Goal: Task Accomplishment & Management: Use online tool/utility

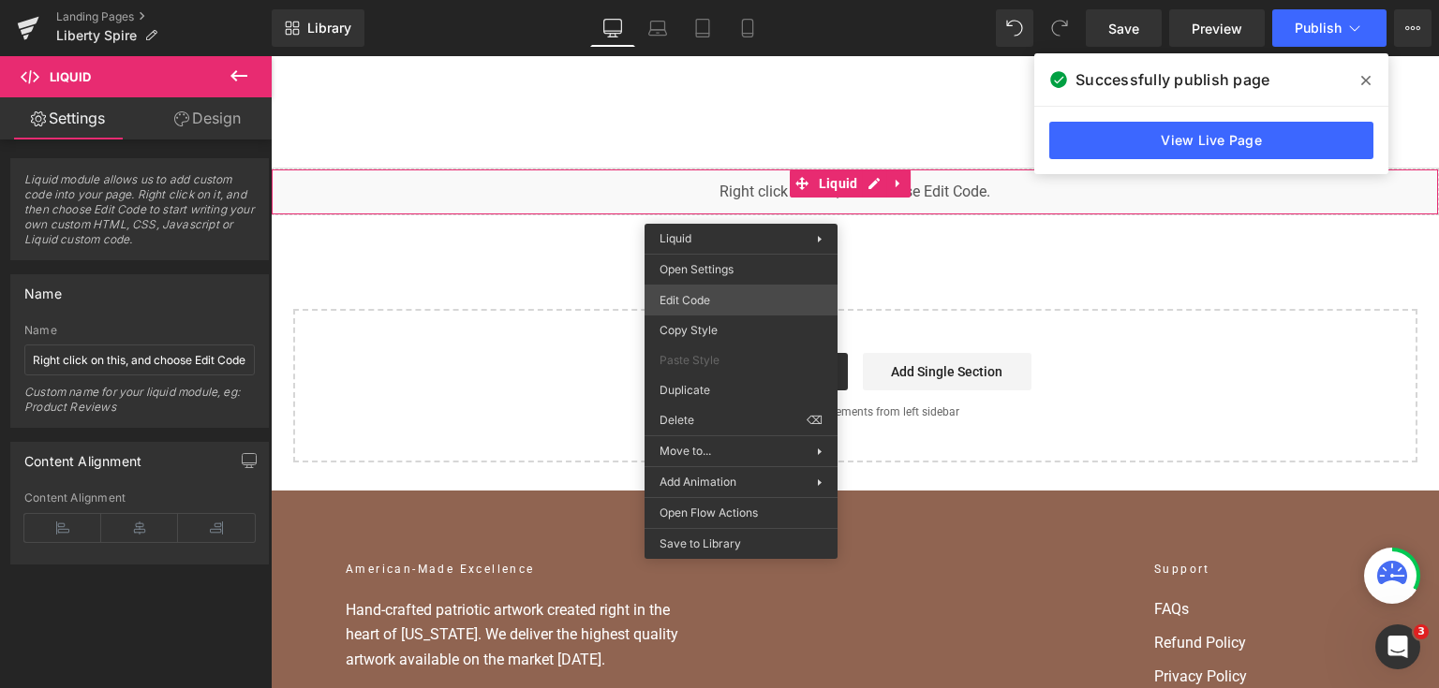
click at [708, 0] on div "Liquid You are previewing how the will restyle your page. You can not edit Elem…" at bounding box center [719, 0] width 1439 height 0
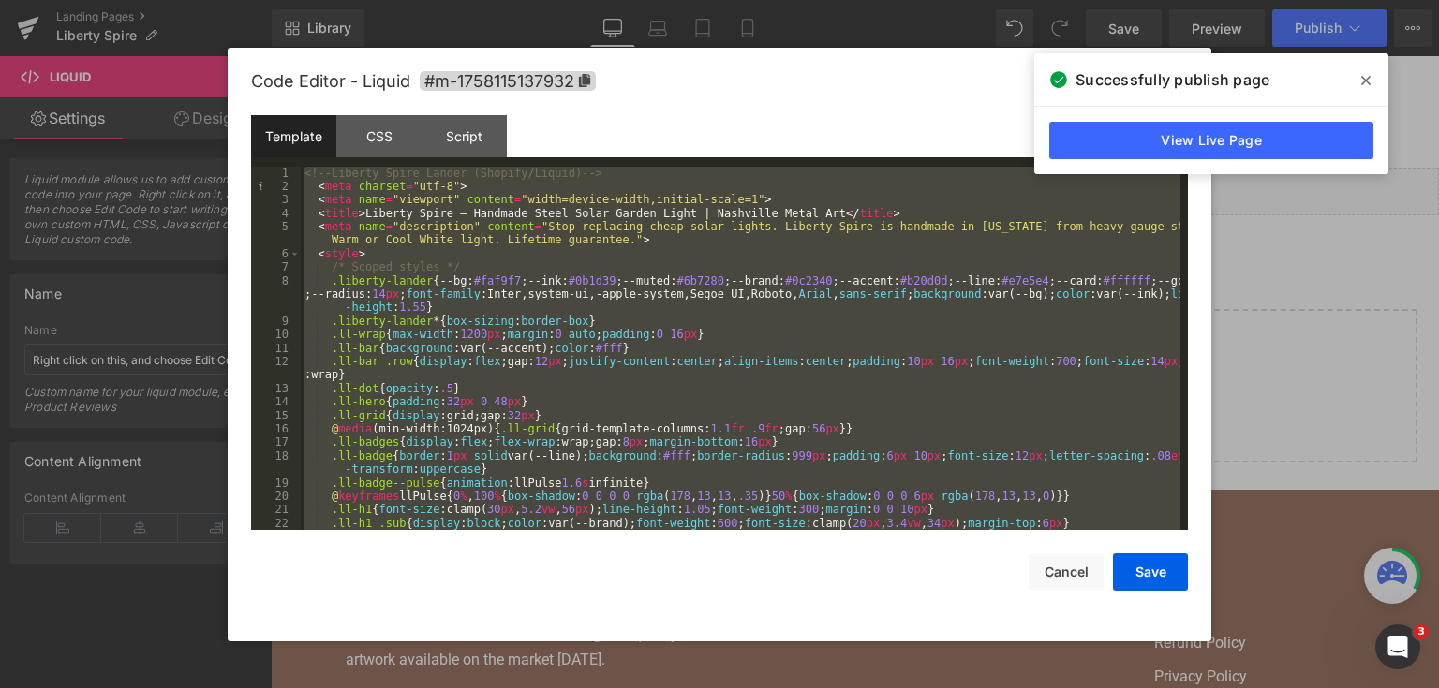
scroll to position [4046, 0]
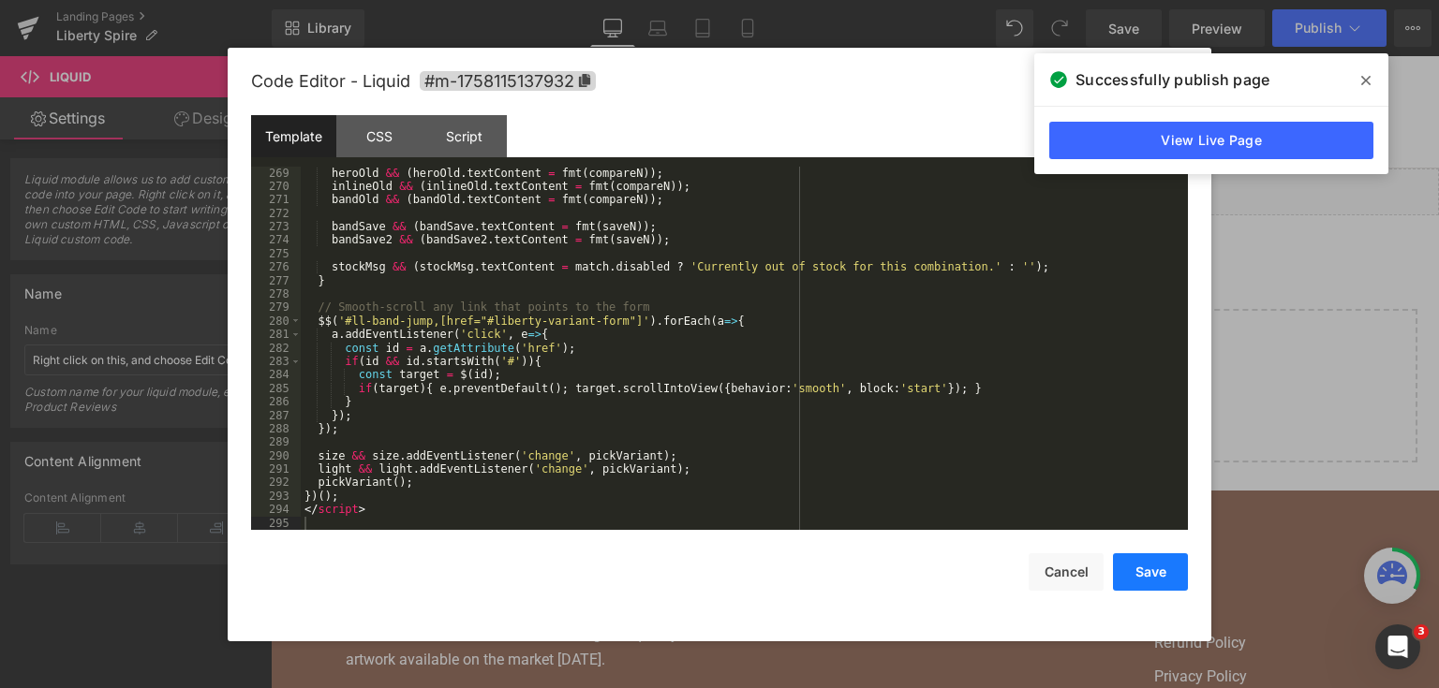
click at [1129, 571] on button "Save" at bounding box center [1150, 572] width 75 height 37
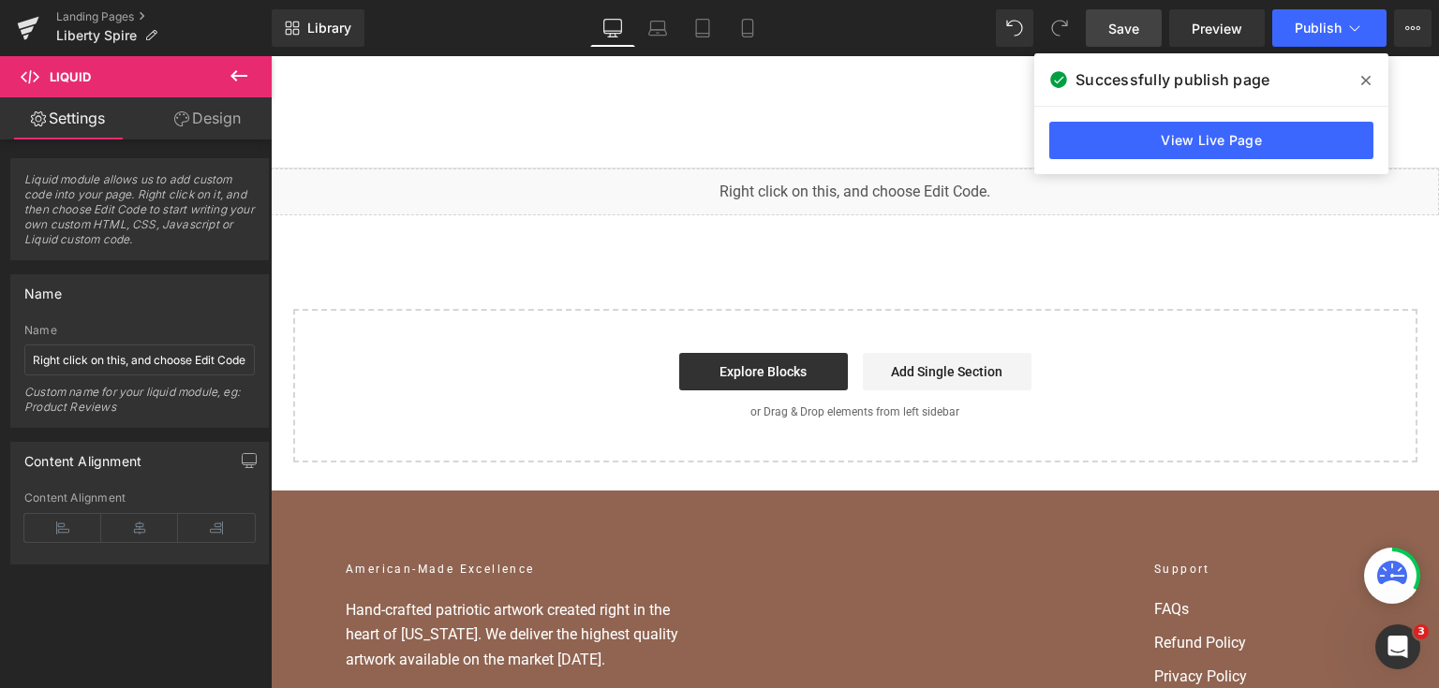
click at [1109, 32] on span "Save" at bounding box center [1123, 29] width 31 height 20
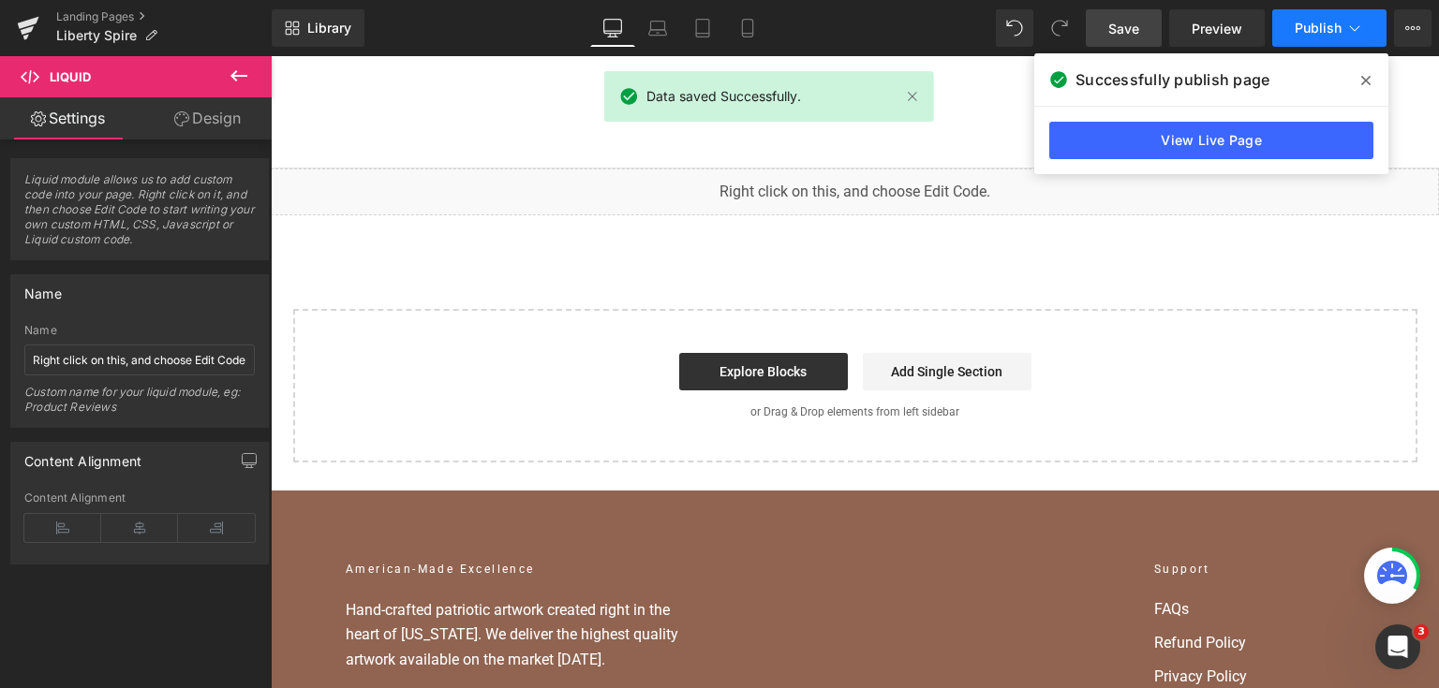
click at [1339, 25] on span "Publish" at bounding box center [1317, 28] width 47 height 15
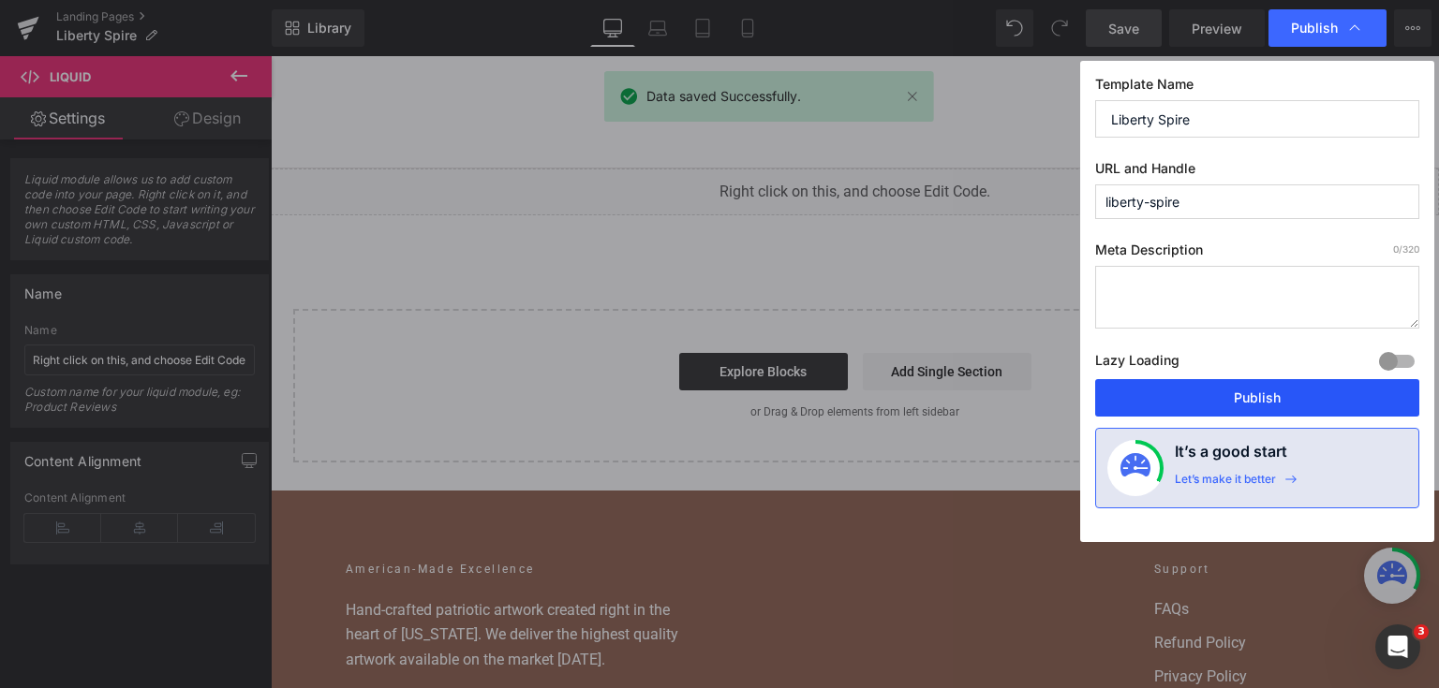
click at [1278, 391] on button "Publish" at bounding box center [1257, 397] width 324 height 37
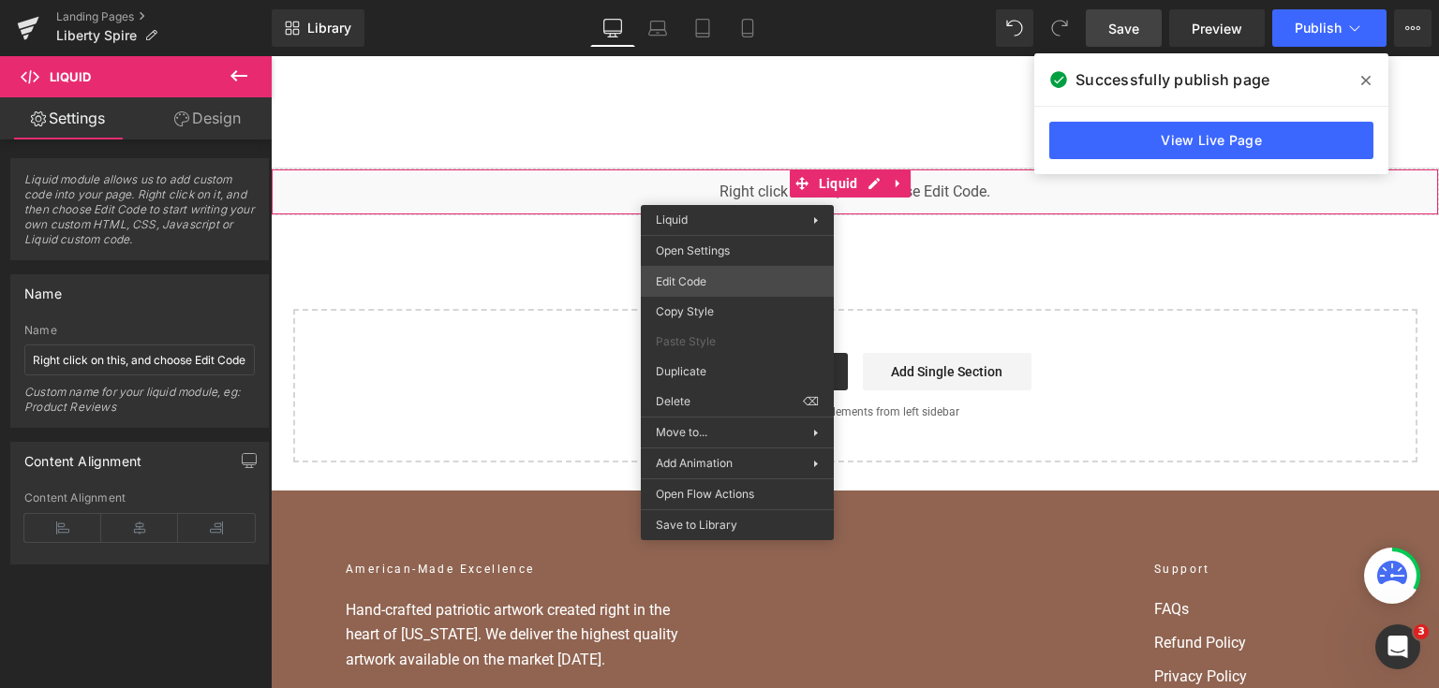
click at [713, 0] on div "Liquid You are previewing how the will restyle your page. You can not edit Elem…" at bounding box center [719, 0] width 1439 height 0
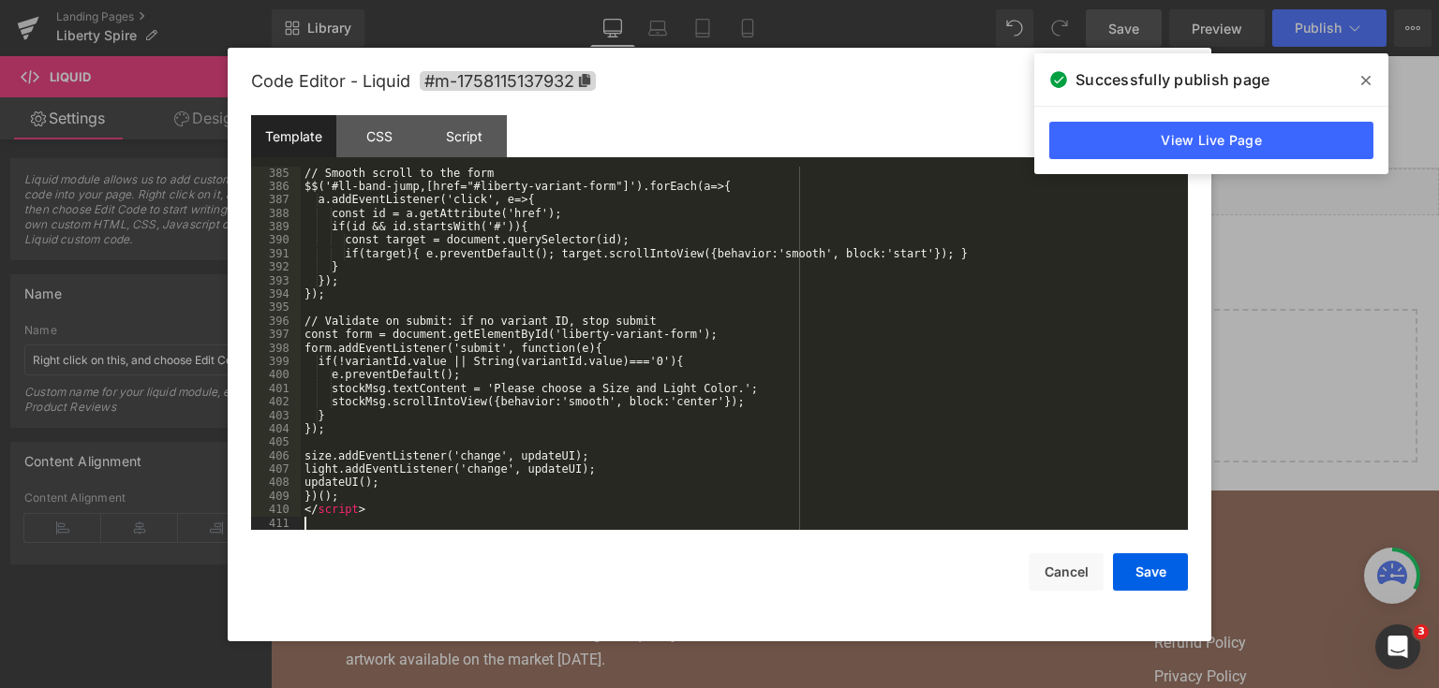
scroll to position [5853, 0]
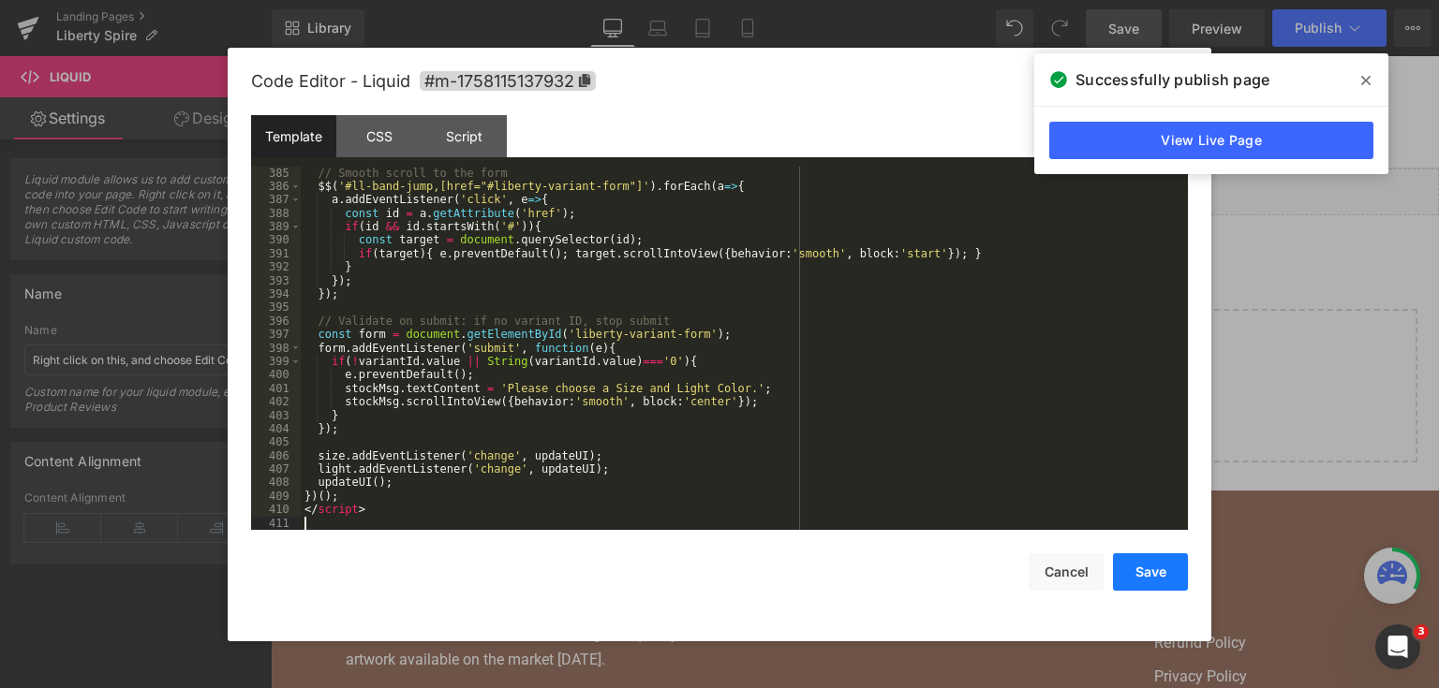
click at [1150, 567] on button "Save" at bounding box center [1150, 572] width 75 height 37
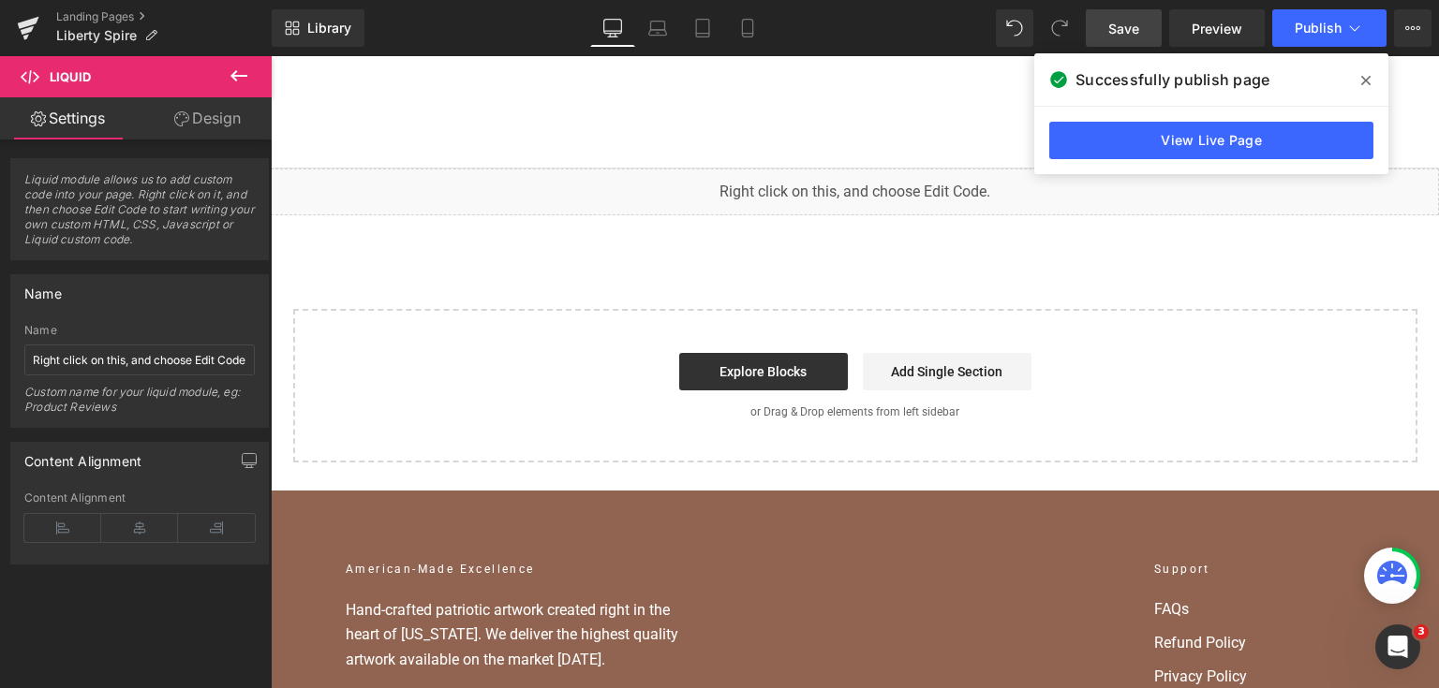
click at [1135, 34] on span "Save" at bounding box center [1123, 29] width 31 height 20
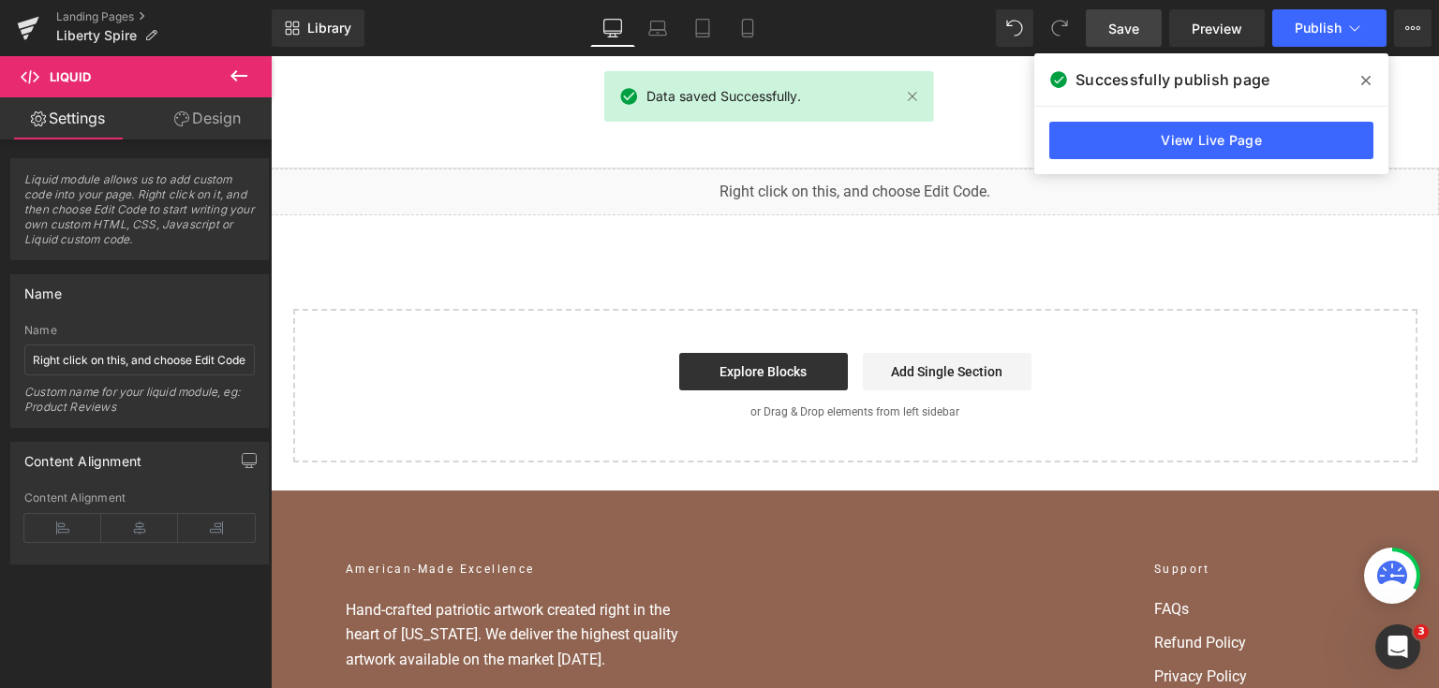
click at [1370, 82] on span at bounding box center [1366, 81] width 30 height 30
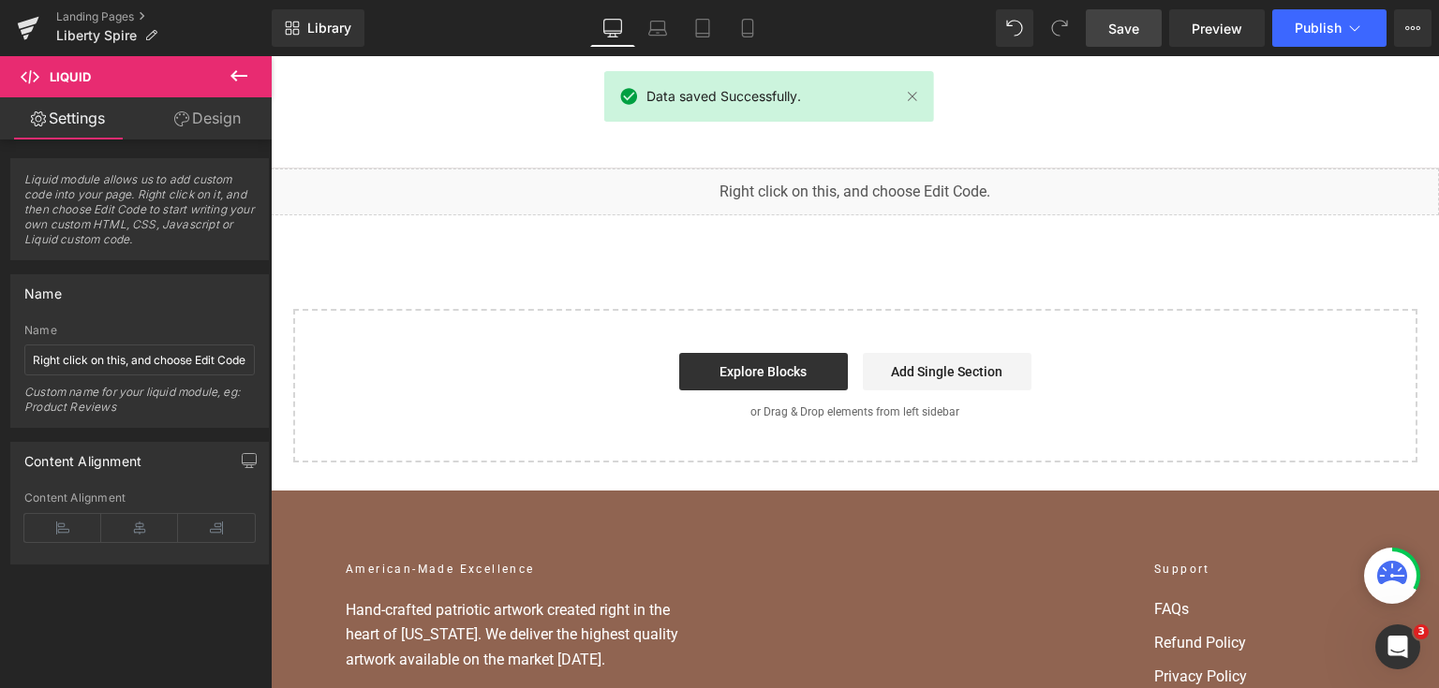
click at [1306, 56] on div "Home Home Shop American Collection American Flags (Laser Cut) American Flags (U…" at bounding box center [855, 112] width 1168 height 112
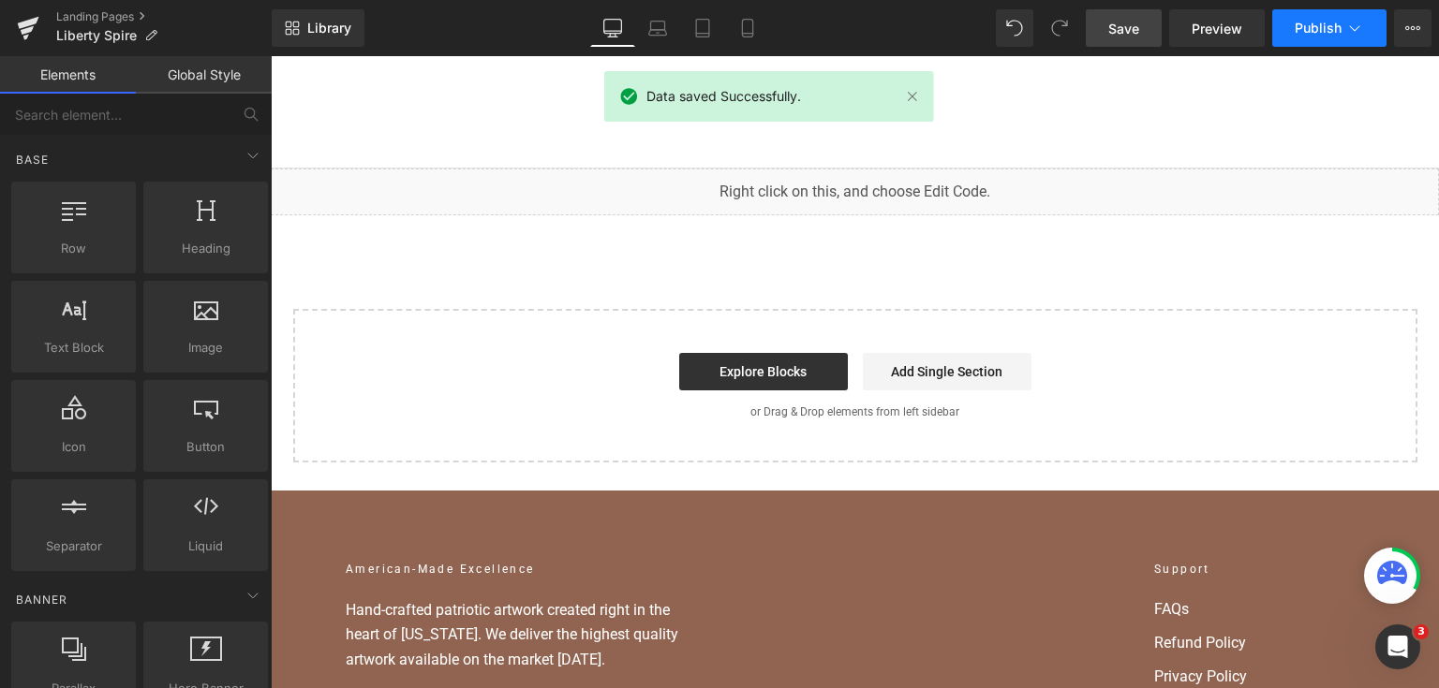
click at [1306, 37] on button "Publish" at bounding box center [1329, 27] width 114 height 37
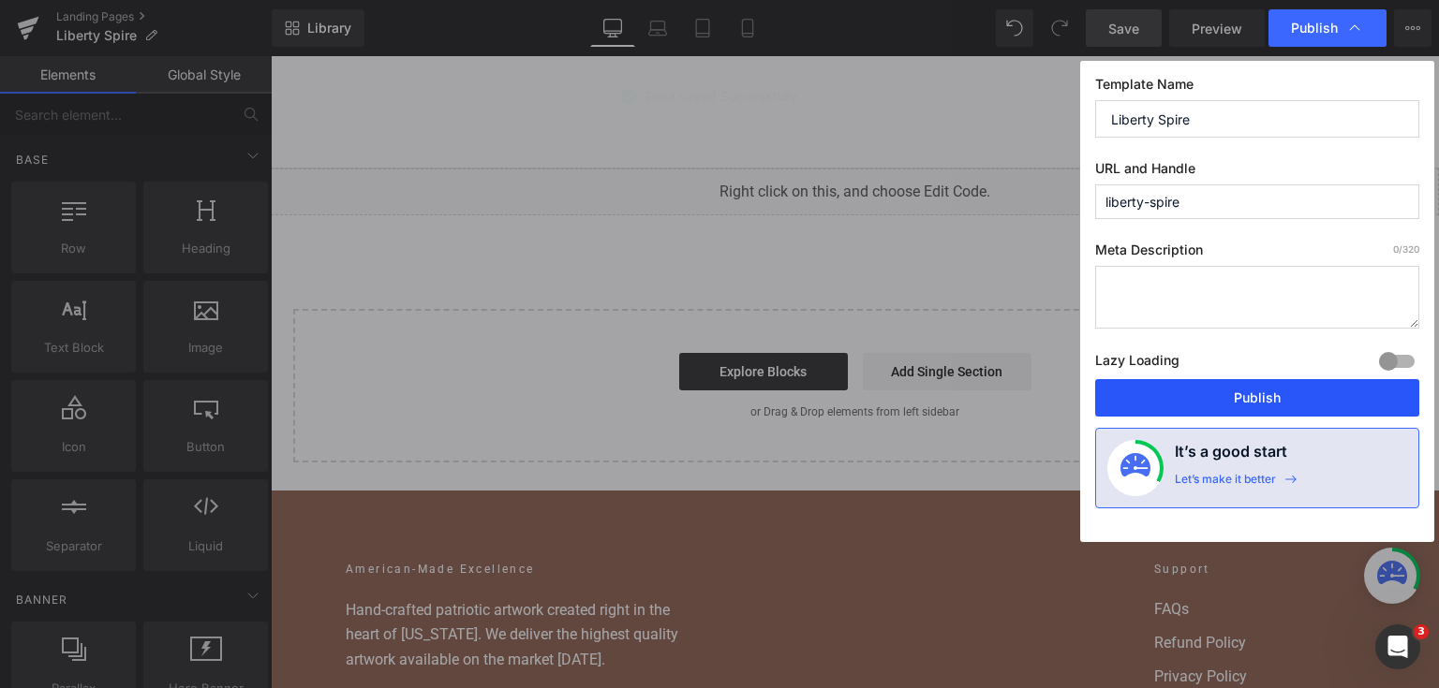
click at [1270, 398] on button "Publish" at bounding box center [1257, 397] width 324 height 37
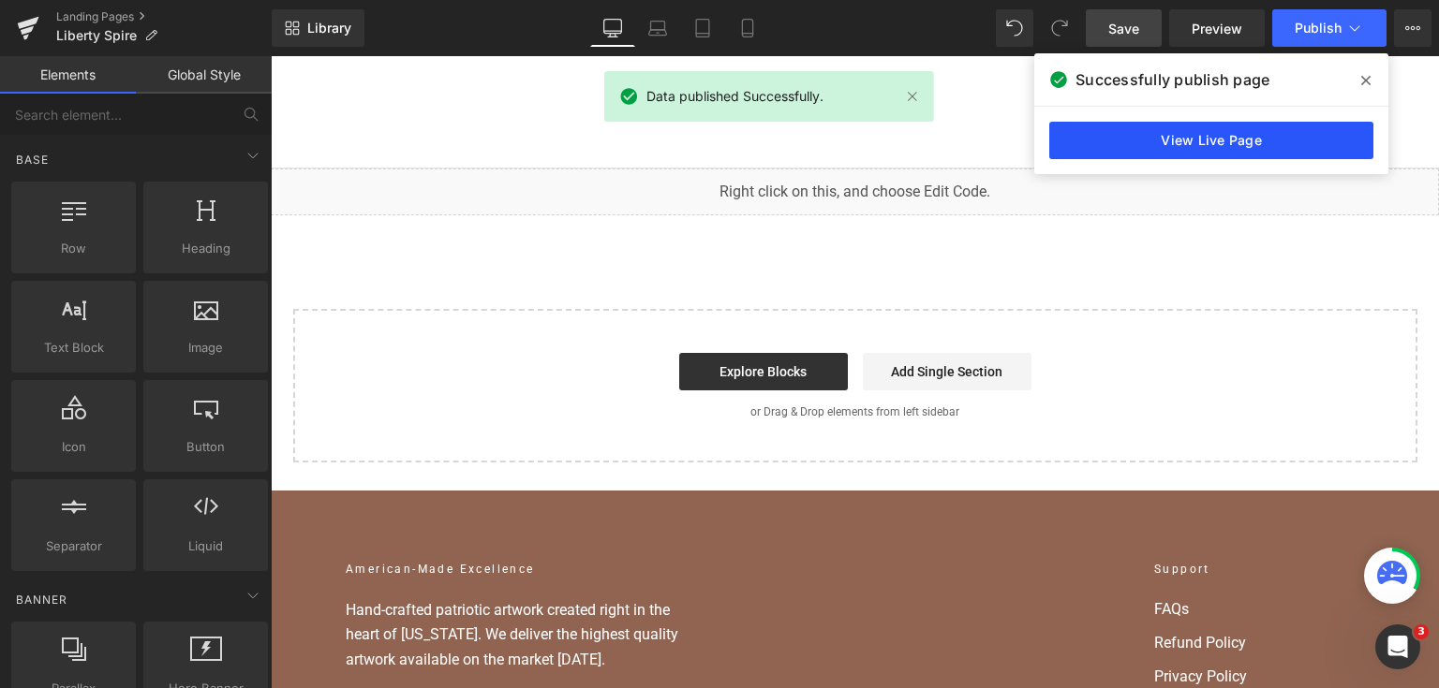
click at [1225, 143] on link "View Live Page" at bounding box center [1211, 140] width 324 height 37
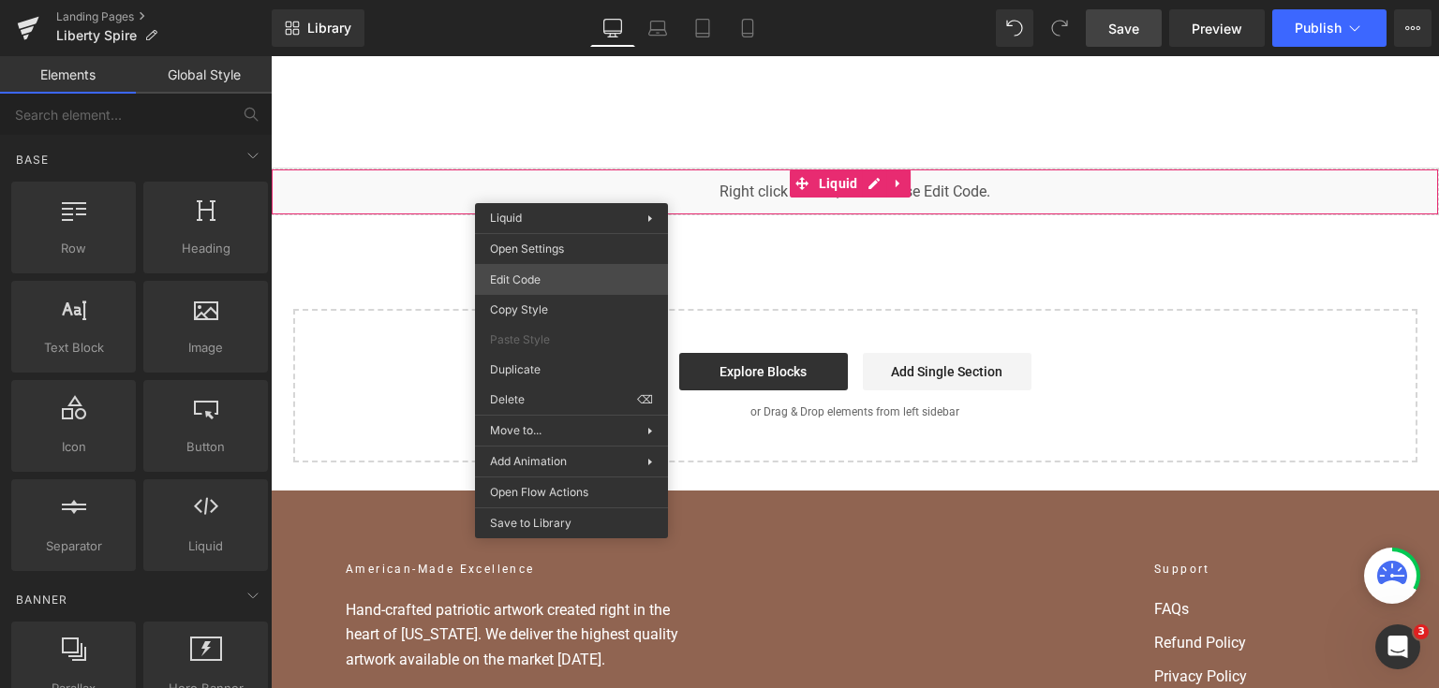
click at [585, 0] on div "Liquid You are previewing how the will restyle your page. You can not edit Elem…" at bounding box center [719, 0] width 1439 height 0
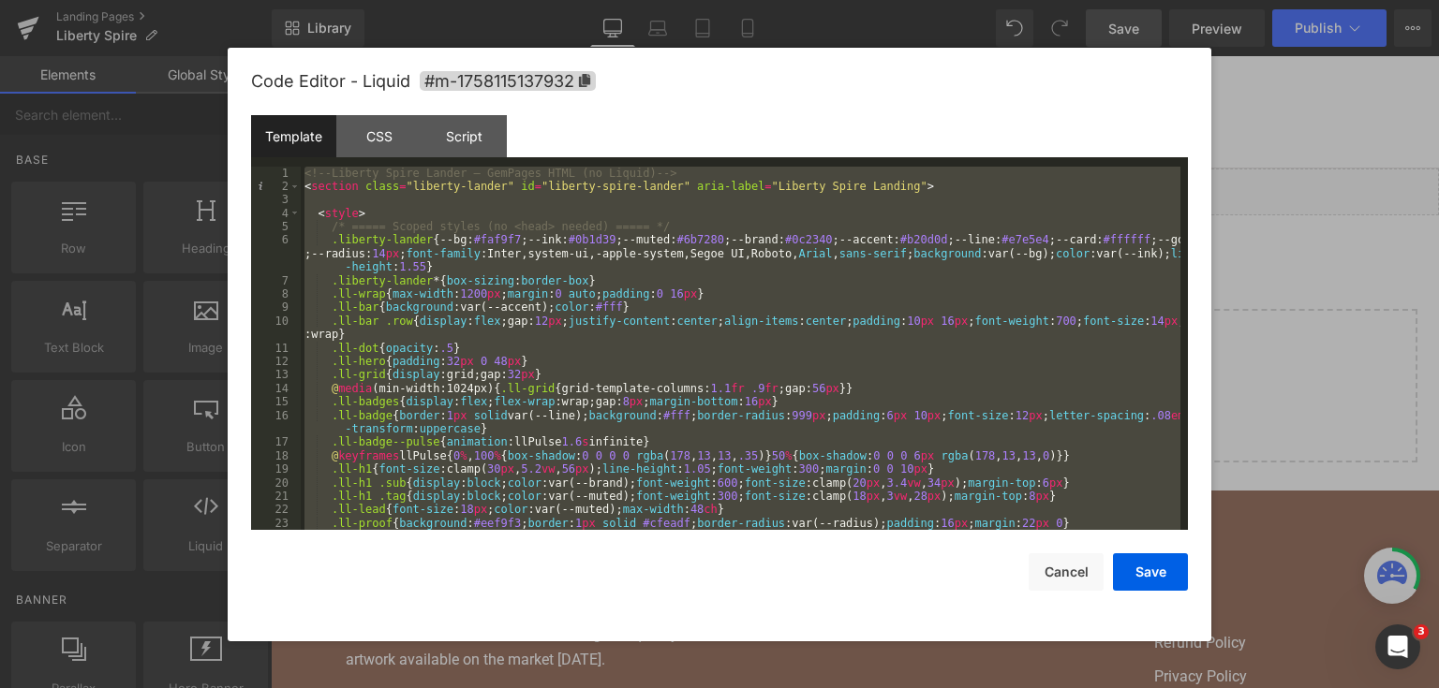
scroll to position [9588, 0]
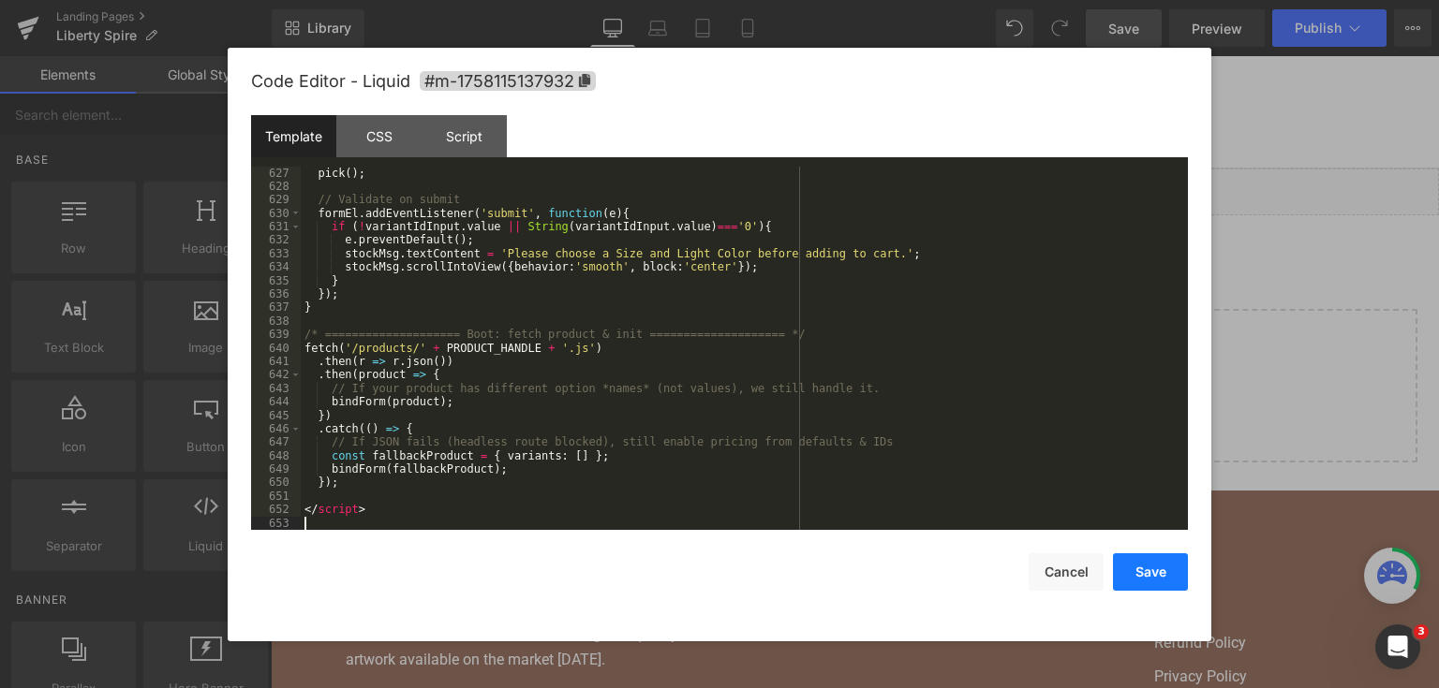
click at [1135, 566] on button "Save" at bounding box center [1150, 572] width 75 height 37
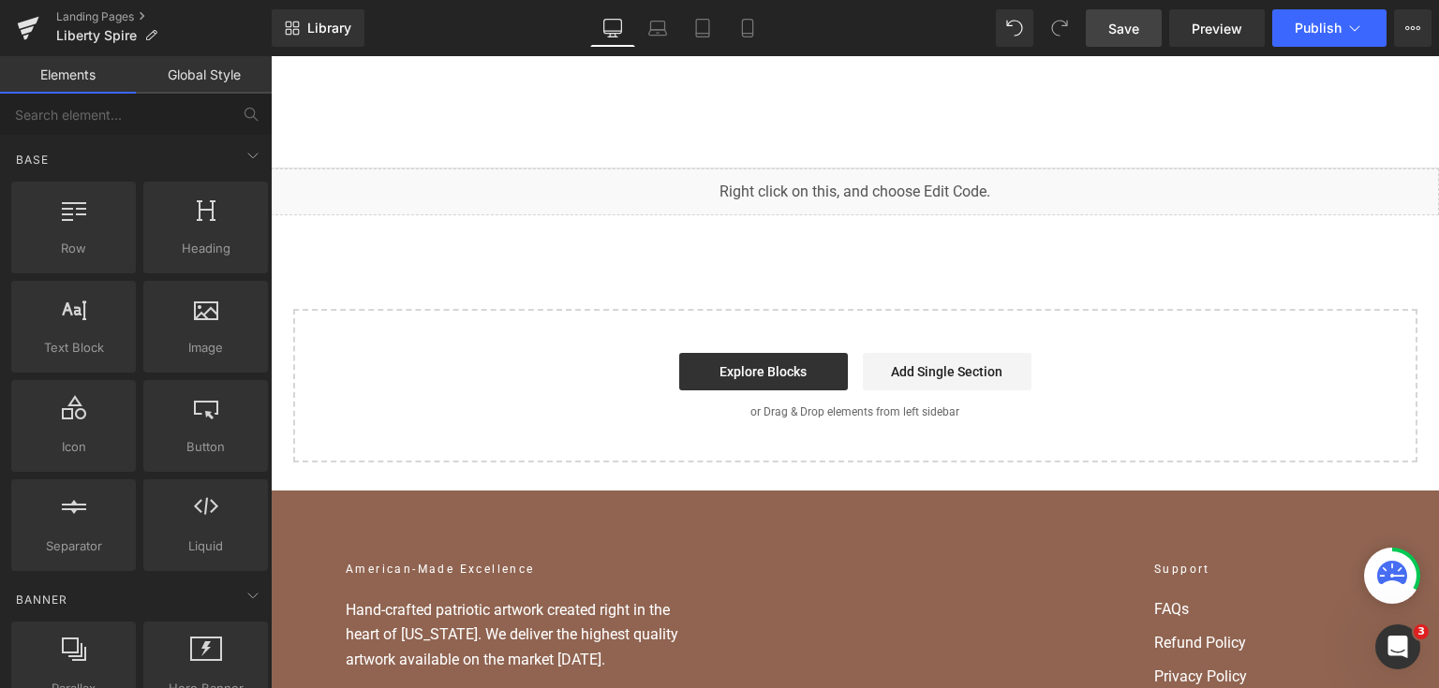
click at [1142, 11] on link "Save" at bounding box center [1123, 27] width 76 height 37
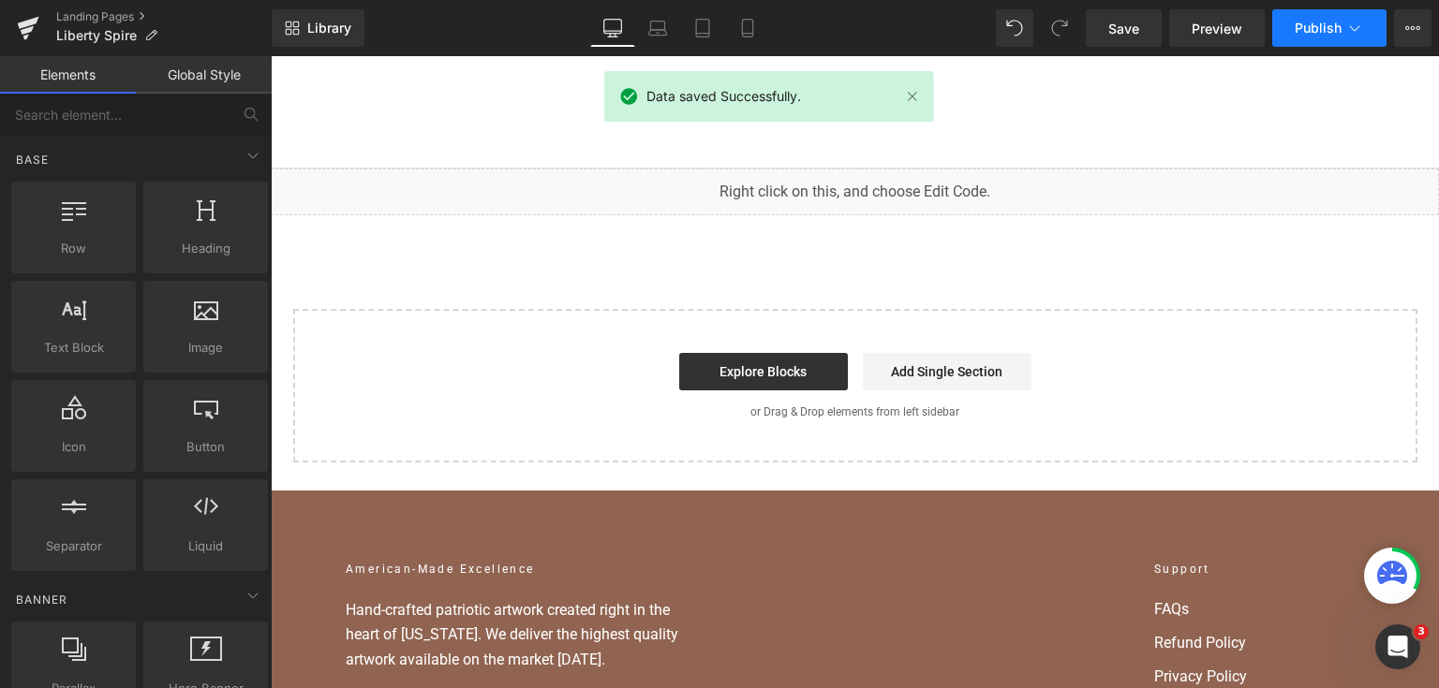
click at [1321, 22] on span "Publish" at bounding box center [1317, 28] width 47 height 15
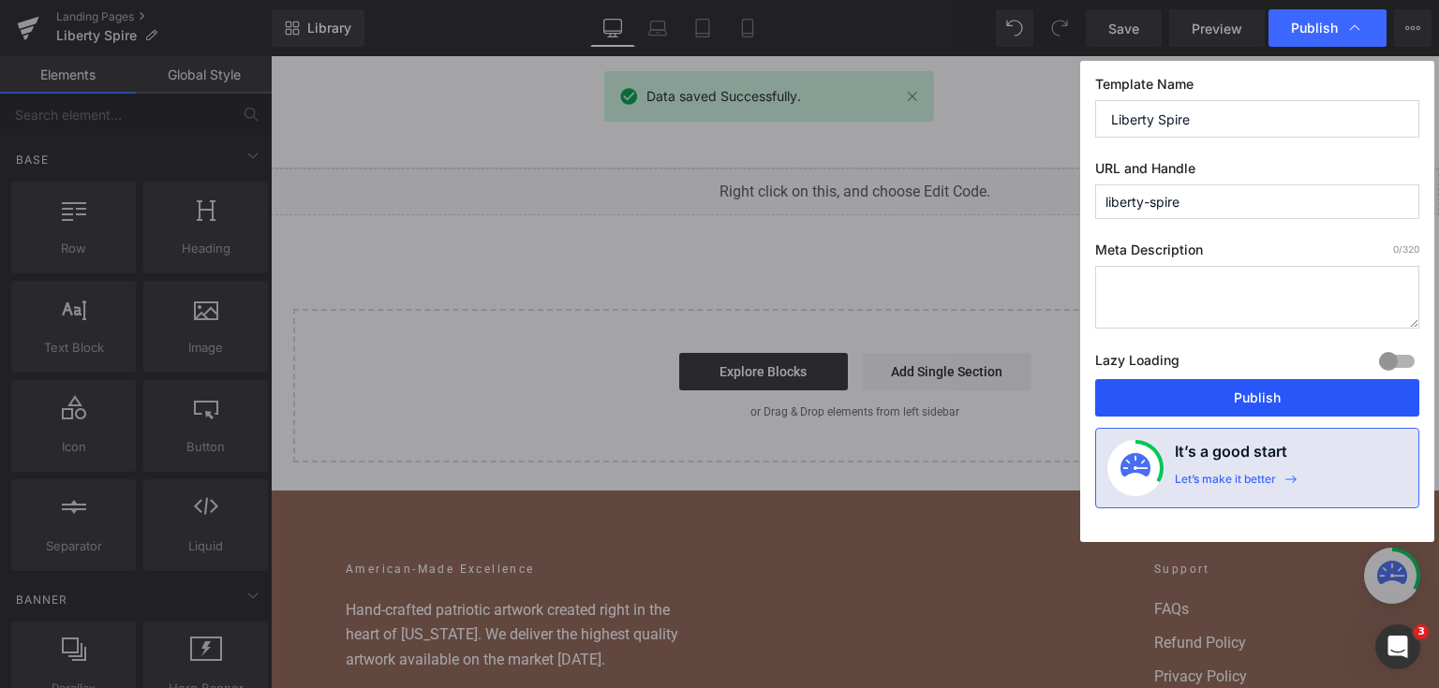
click at [1279, 397] on button "Publish" at bounding box center [1257, 397] width 324 height 37
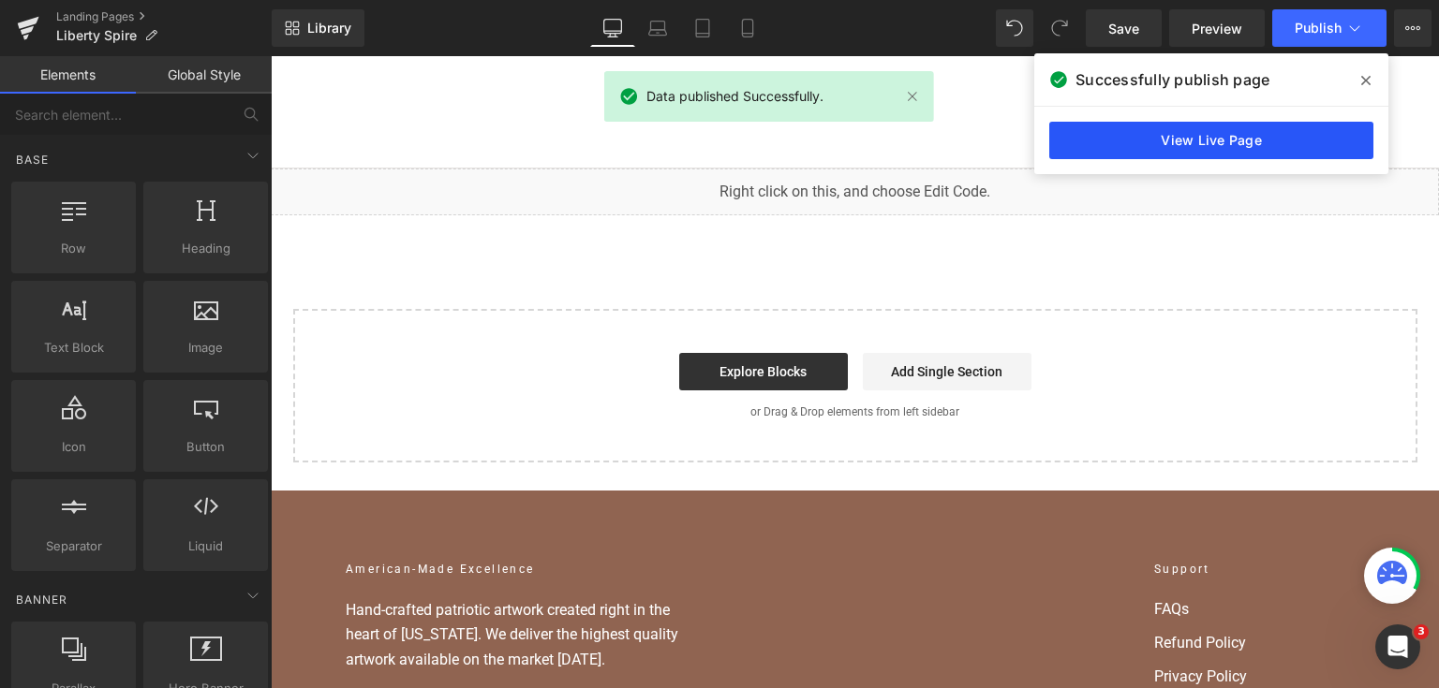
click at [1249, 150] on link "View Live Page" at bounding box center [1211, 140] width 324 height 37
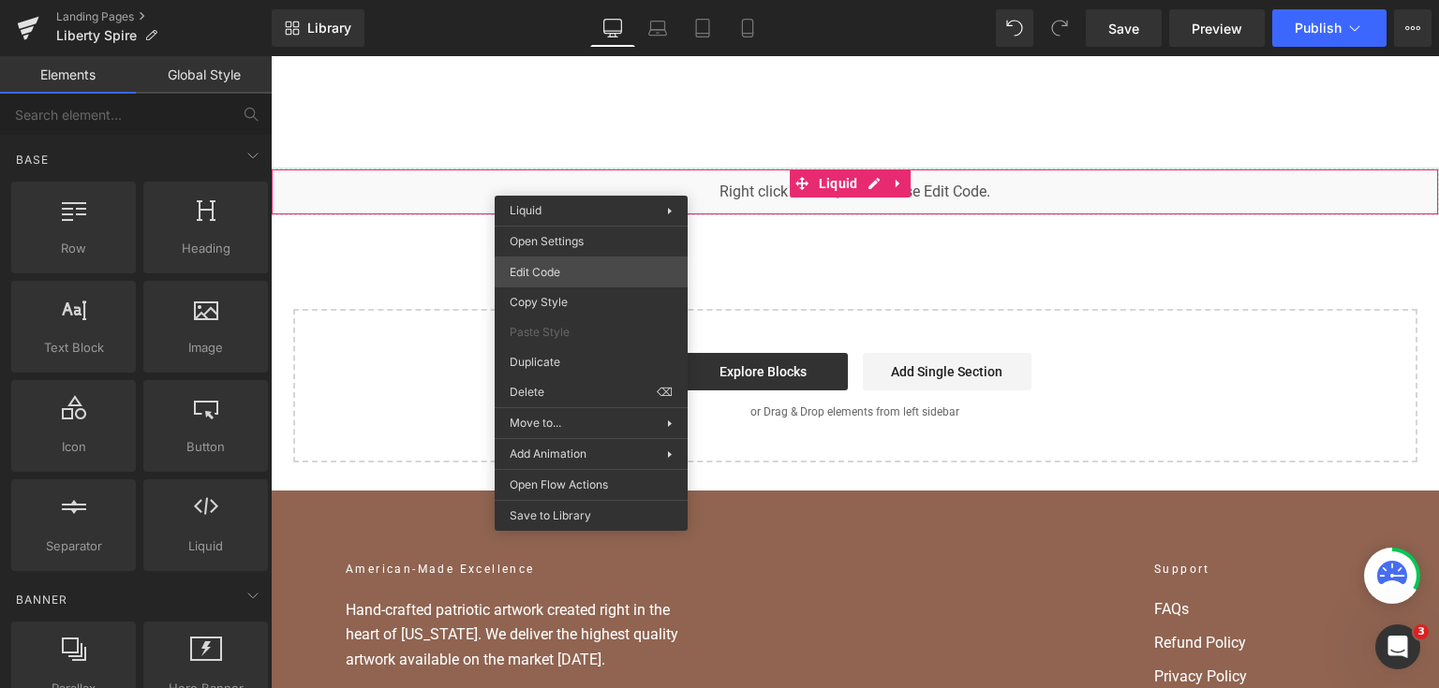
click at [584, 0] on div "Liquid You are previewing how the will restyle your page. You can not edit Elem…" at bounding box center [719, 0] width 1439 height 0
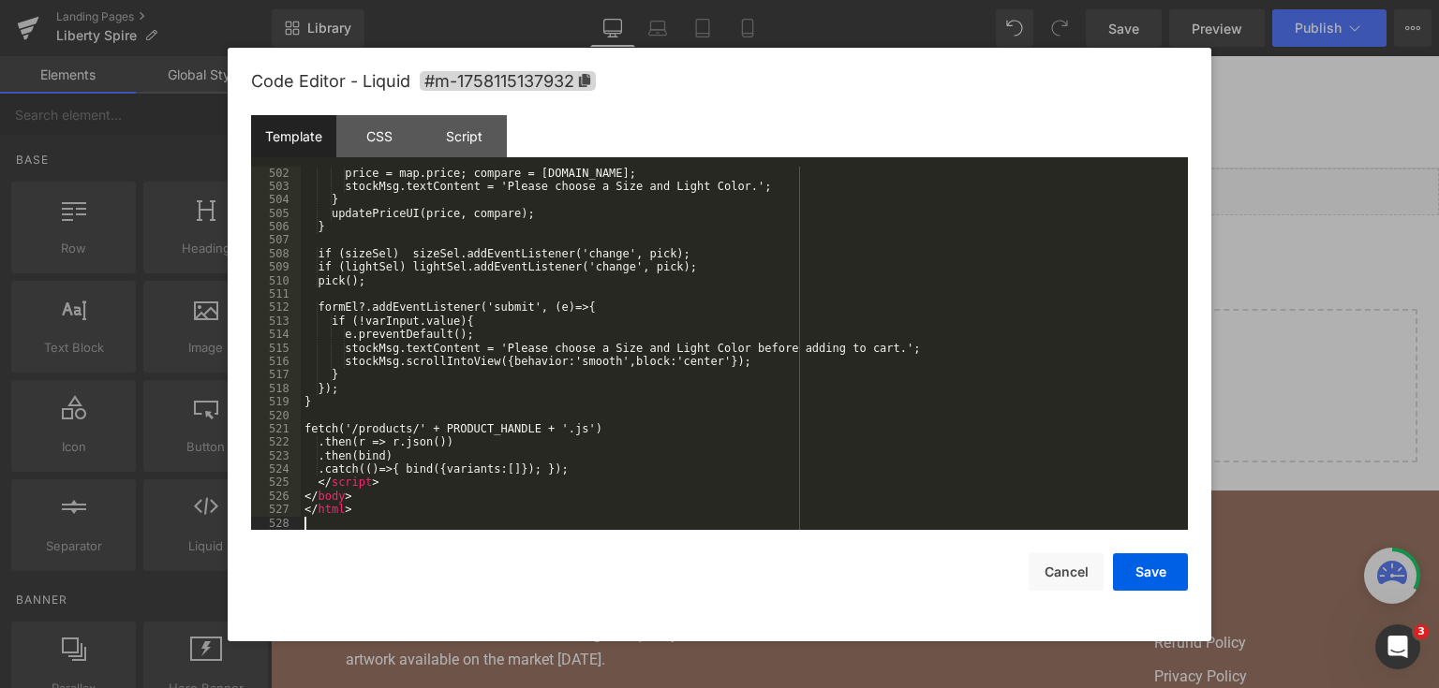
scroll to position [7255, 0]
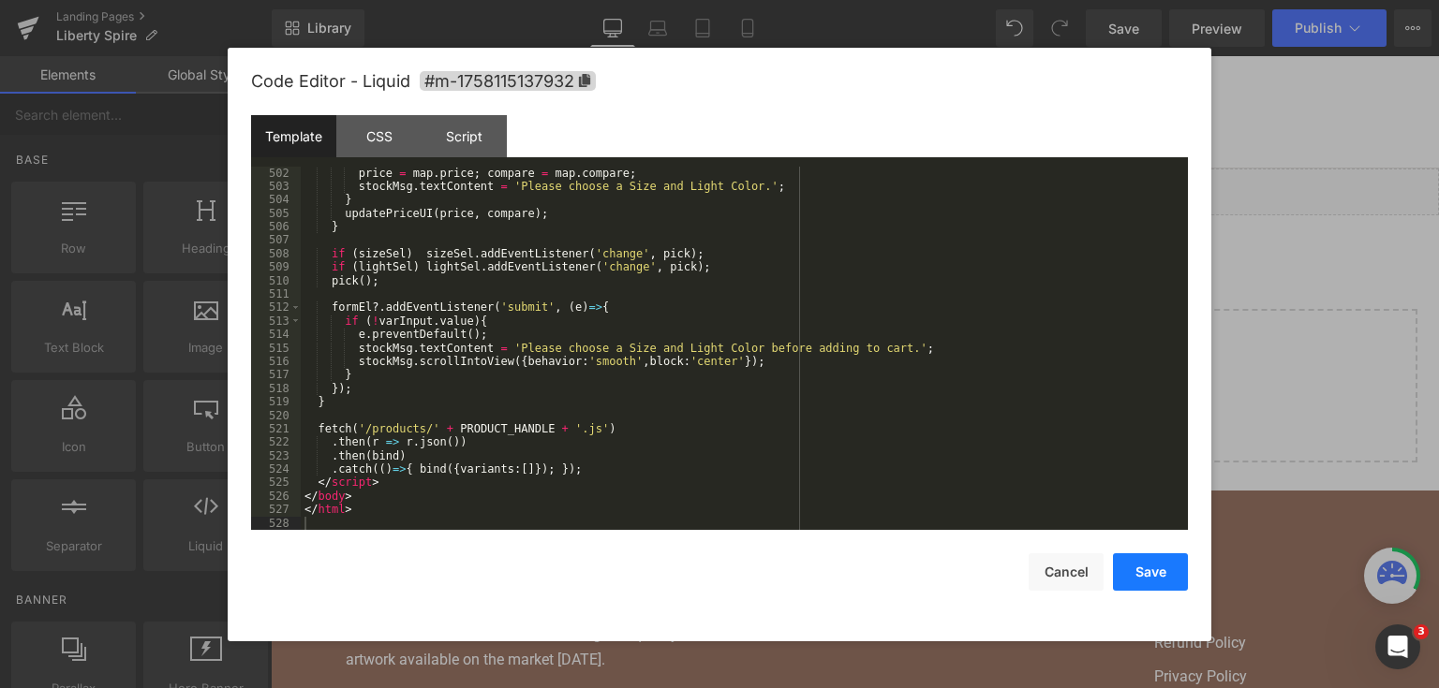
click at [1160, 571] on button "Save" at bounding box center [1150, 572] width 75 height 37
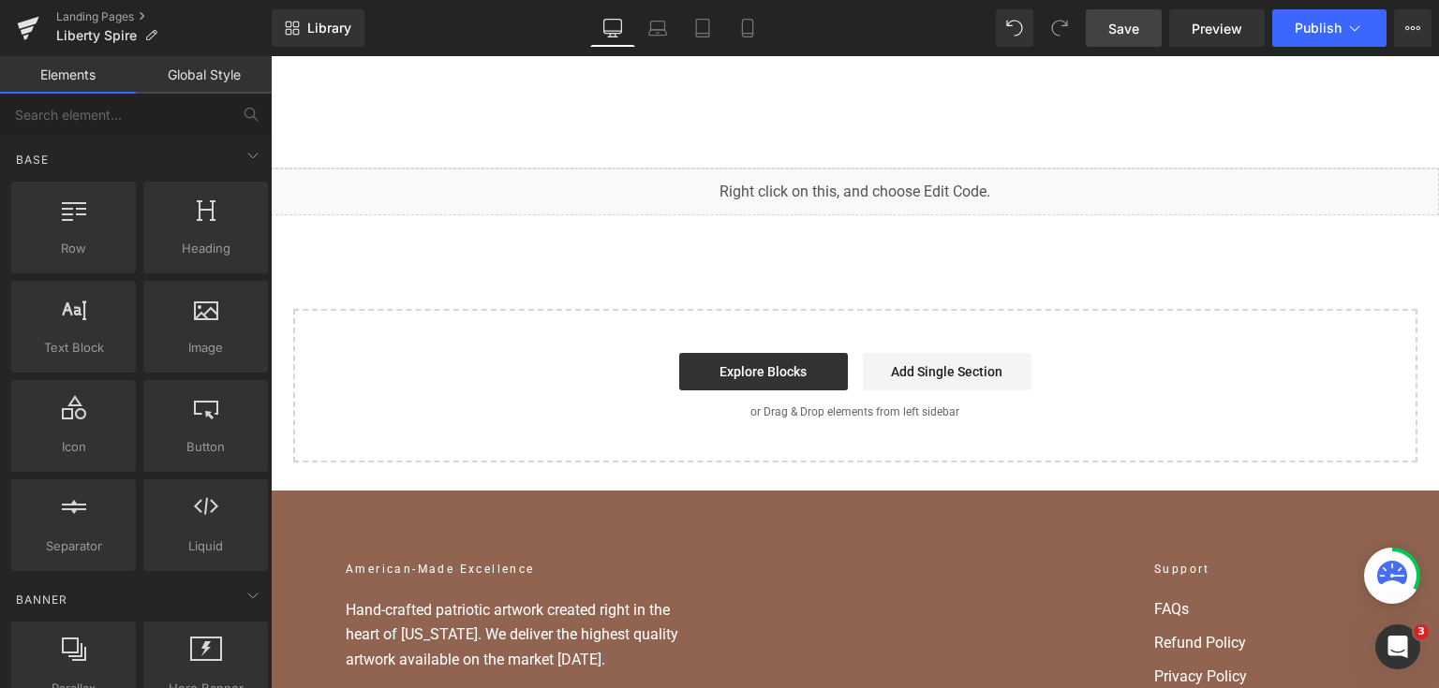
click at [1142, 37] on link "Save" at bounding box center [1123, 27] width 76 height 37
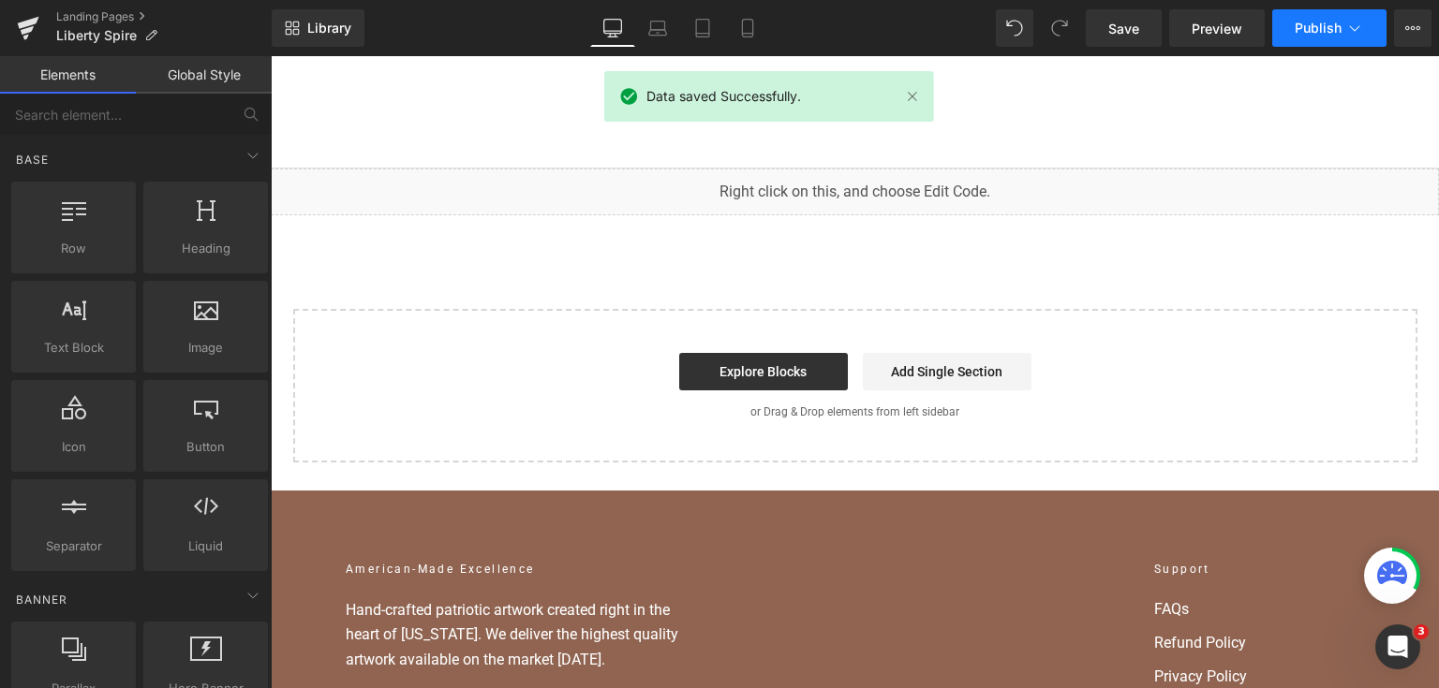
click at [1334, 27] on span "Publish" at bounding box center [1317, 28] width 47 height 15
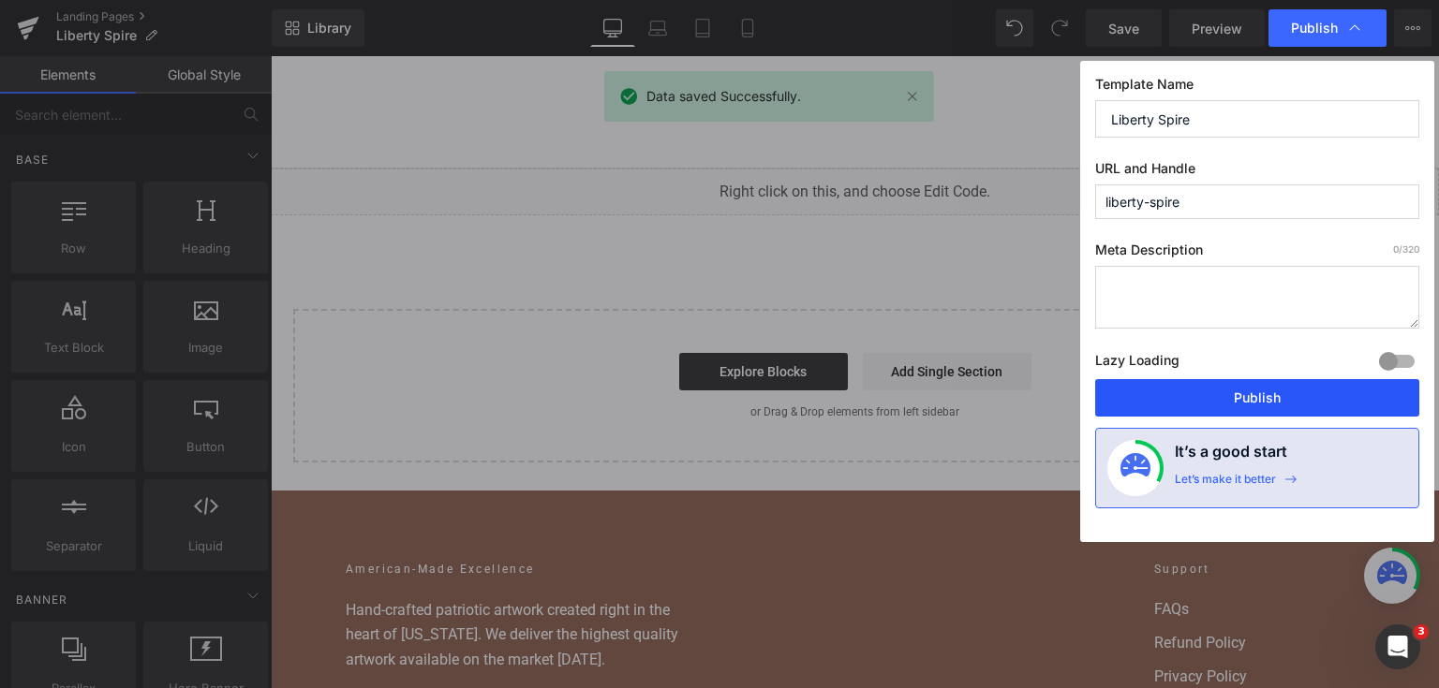
click at [1238, 405] on button "Publish" at bounding box center [1257, 397] width 324 height 37
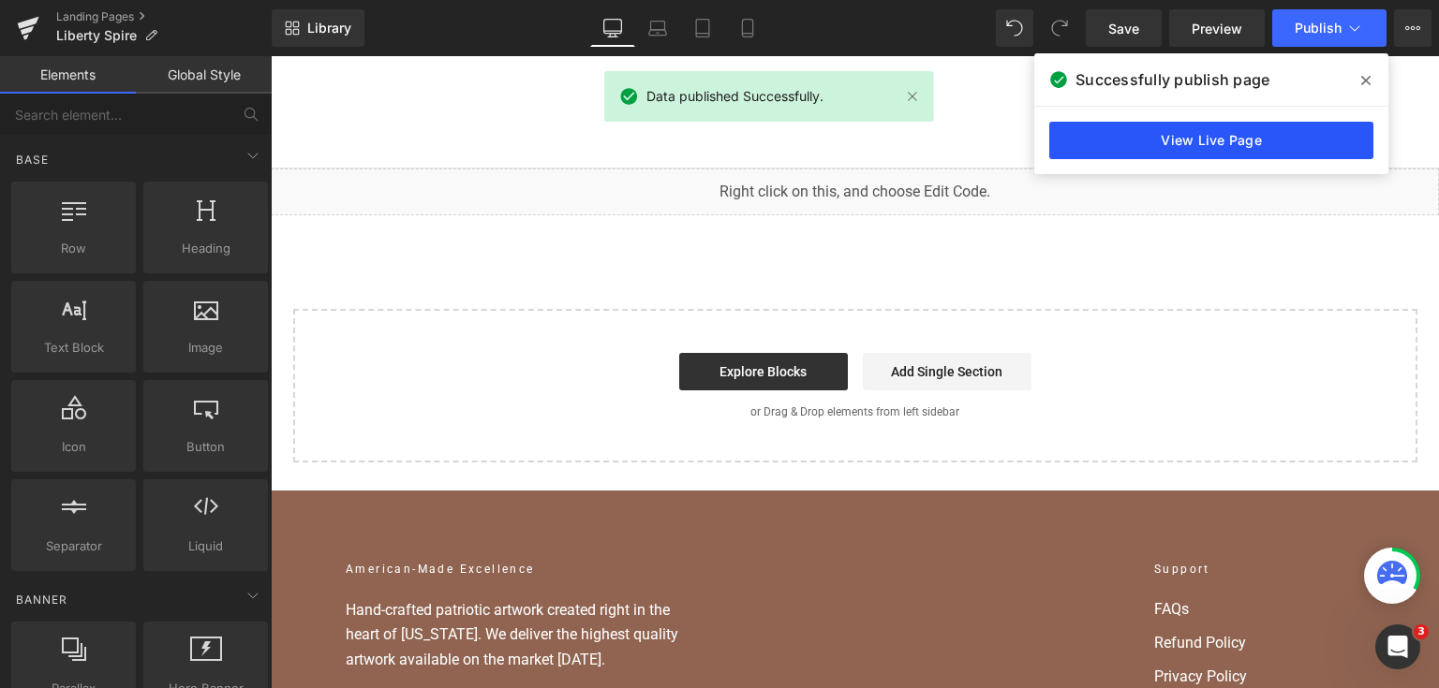
click at [1280, 128] on link "View Live Page" at bounding box center [1211, 140] width 324 height 37
